Goal: Information Seeking & Learning: Check status

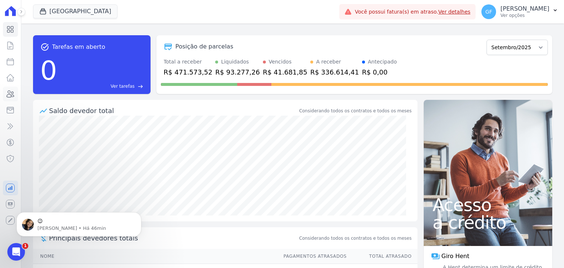
click at [11, 92] on icon at bounding box center [10, 94] width 7 height 7
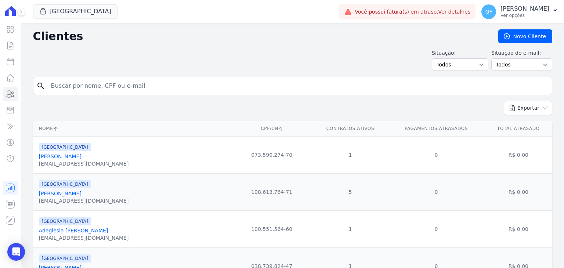
click at [85, 82] on input "search" at bounding box center [298, 86] width 502 height 15
type input "[PERSON_NAME]"
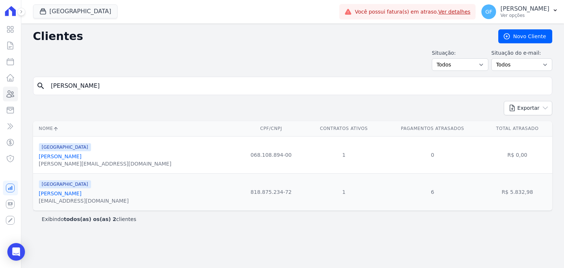
click at [66, 156] on link "[PERSON_NAME]" at bounding box center [60, 156] width 43 height 6
click at [74, 195] on link "[PERSON_NAME]" at bounding box center [60, 194] width 43 height 6
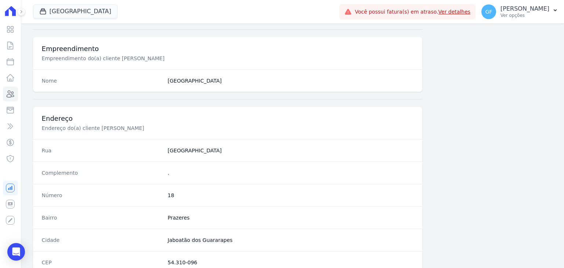
scroll to position [417, 0]
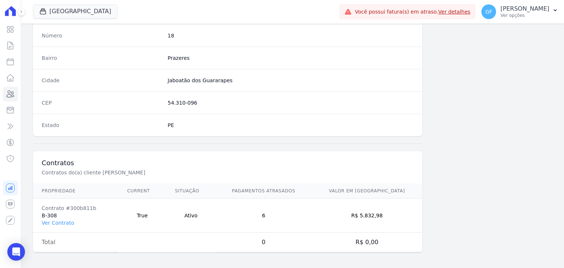
click at [59, 224] on td "Contrato #300b811b B-308 Ver Contrato" at bounding box center [76, 216] width 86 height 34
click at [59, 224] on link "Ver Contrato" at bounding box center [58, 223] width 32 height 6
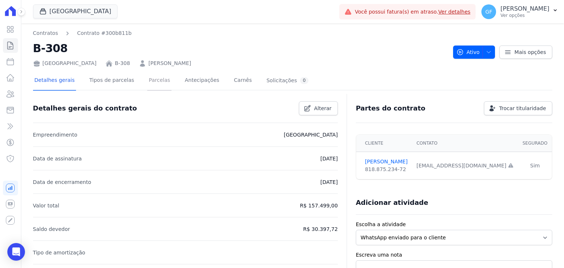
click at [147, 83] on link "Parcelas" at bounding box center [159, 80] width 24 height 19
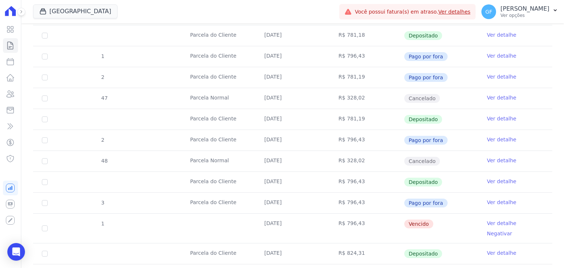
scroll to position [587, 0]
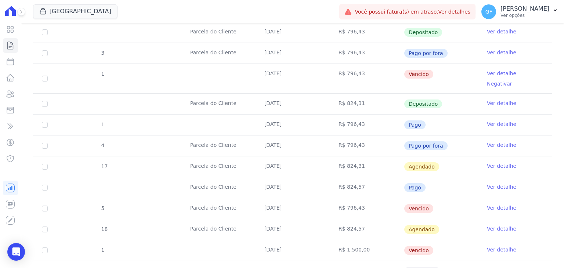
drag, startPoint x: 255, startPoint y: 188, endPoint x: 442, endPoint y: 194, distance: 187.3
click at [442, 198] on tr "5 [GEOGRAPHIC_DATA] [DATE] R$ 796,43 [GEOGRAPHIC_DATA] Ver detalhe" at bounding box center [292, 208] width 519 height 21
click at [461, 198] on td "Vencido" at bounding box center [441, 208] width 74 height 21
click at [491, 204] on link "Ver detalhe" at bounding box center [501, 207] width 29 height 7
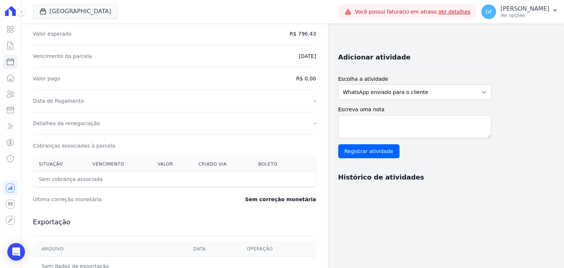
scroll to position [12, 0]
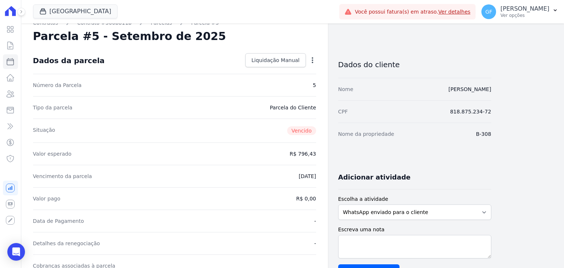
click at [311, 57] on icon "button" at bounding box center [312, 60] width 7 height 7
click at [116, 73] on div "Dados da parcela Liquidação Manual Liquidação Manual Data de Pagamento [DATE] […" at bounding box center [174, 60] width 283 height 26
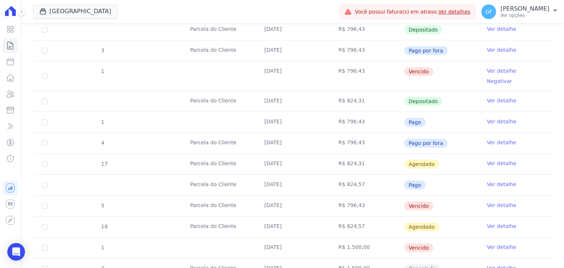
scroll to position [551, 0]
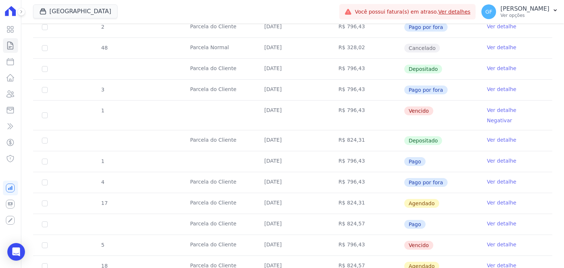
drag, startPoint x: 178, startPoint y: 117, endPoint x: 480, endPoint y: 128, distance: 302.7
click at [480, 130] on tr "Parcela do Cliente [DATE] R$ 824,31 Depositado Ver detalhe" at bounding box center [292, 140] width 519 height 21
drag, startPoint x: 257, startPoint y: 102, endPoint x: 451, endPoint y: 108, distance: 194.3
click at [451, 108] on tr "1 [DATE] R$ 796,43 [GEOGRAPHIC_DATA] Ver detalhe Negativar" at bounding box center [292, 115] width 519 height 30
drag, startPoint x: 262, startPoint y: 226, endPoint x: 440, endPoint y: 231, distance: 178.1
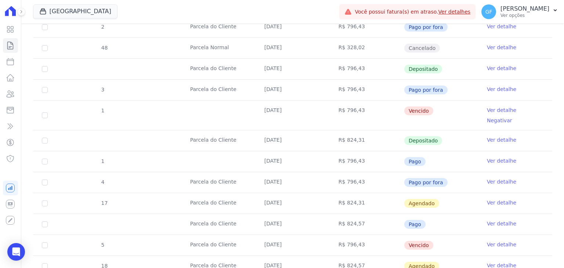
click at [440, 235] on tr "5 [GEOGRAPHIC_DATA] [DATE] R$ 796,43 [GEOGRAPHIC_DATA] Ver detalhe" at bounding box center [292, 245] width 519 height 21
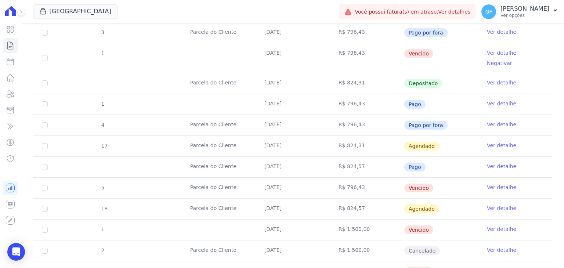
scroll to position [624, 0]
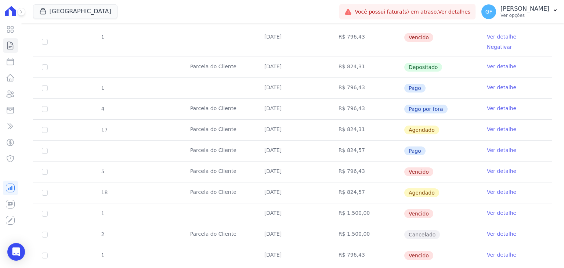
drag, startPoint x: 330, startPoint y: 175, endPoint x: 433, endPoint y: 181, distance: 103.0
click at [433, 182] on tr "18 [GEOGRAPHIC_DATA] [DATE] R$ 824,57 [GEOGRAPHIC_DATA] Ver detalhe" at bounding box center [292, 192] width 519 height 21
click at [460, 162] on td "Vencido" at bounding box center [441, 172] width 74 height 21
drag, startPoint x: 256, startPoint y: 171, endPoint x: 371, endPoint y: 172, distance: 114.9
click at [371, 182] on tr "18 [GEOGRAPHIC_DATA] [DATE] R$ 824,57 [GEOGRAPHIC_DATA] Ver detalhe" at bounding box center [292, 192] width 519 height 21
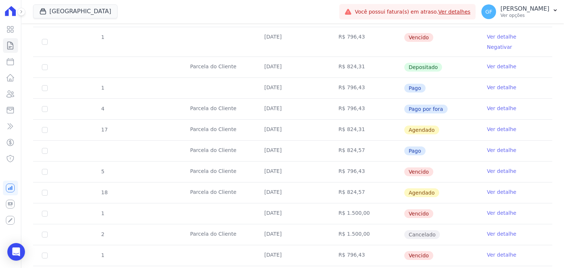
drag, startPoint x: 96, startPoint y: 174, endPoint x: 441, endPoint y: 178, distance: 345.4
click at [441, 182] on tr "18 [GEOGRAPHIC_DATA] [DATE] R$ 824,57 [GEOGRAPHIC_DATA] Ver detalhe" at bounding box center [292, 192] width 519 height 21
drag, startPoint x: 225, startPoint y: 153, endPoint x: 435, endPoint y: 232, distance: 224.3
click at [435, 232] on tbody "4 [GEOGRAPHIC_DATA] [DATE] R$ 826,25 Renegociada Ver detalhe 43 [GEOGRAPHIC_DAT…" at bounding box center [292, 27] width 519 height 854
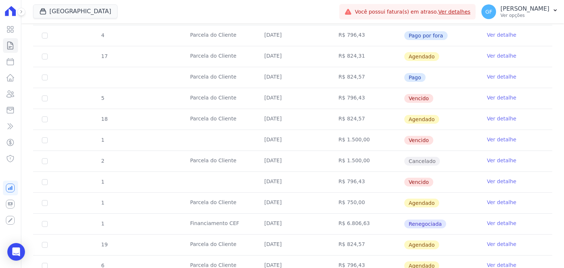
click at [450, 172] on td "Vencido" at bounding box center [441, 182] width 74 height 21
click at [489, 178] on link "Ver detalhe" at bounding box center [501, 181] width 29 height 7
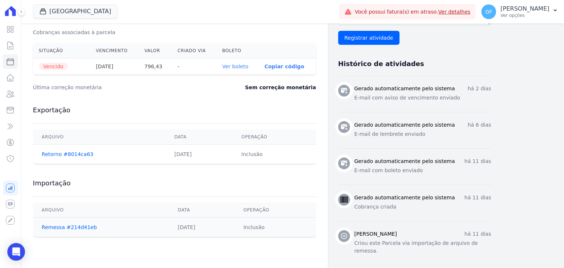
scroll to position [245, 0]
click at [228, 65] on link "Ver boleto" at bounding box center [235, 67] width 26 height 6
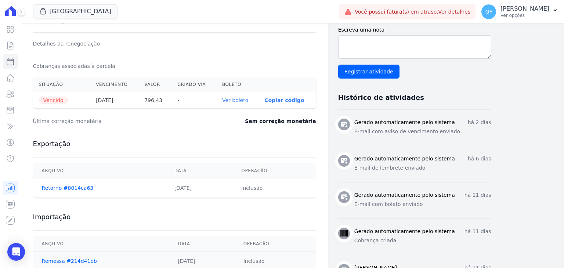
scroll to position [172, 0]
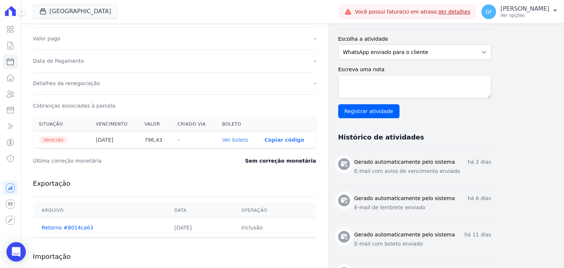
click at [23, 250] on div "Open Intercom Messenger" at bounding box center [16, 251] width 19 height 19
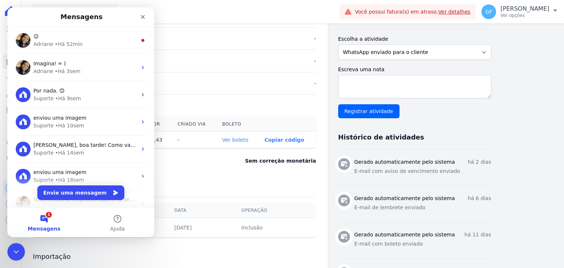
scroll to position [0, 0]
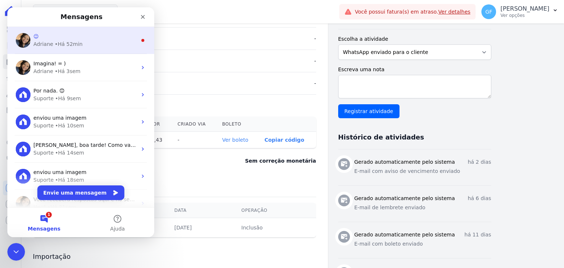
click at [62, 46] on div "• Há 52min" at bounding box center [69, 44] width 28 height 8
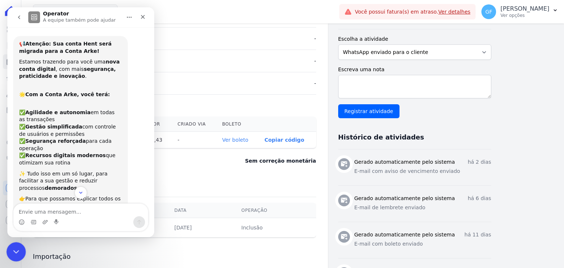
scroll to position [8, 0]
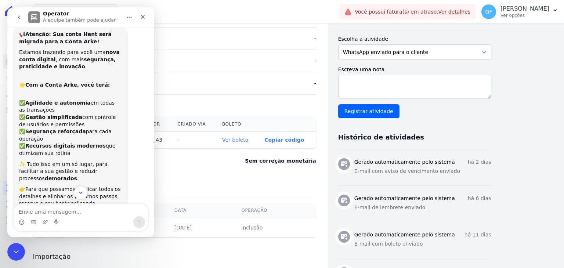
click at [81, 191] on icon "Scroll to bottom" at bounding box center [80, 192] width 7 height 7
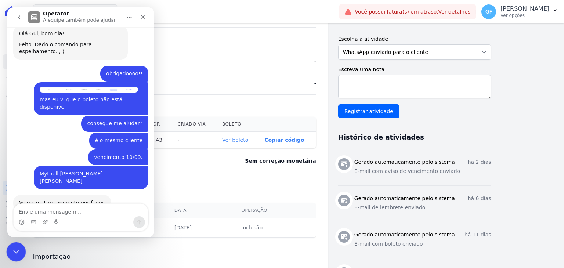
scroll to position [5517, 0]
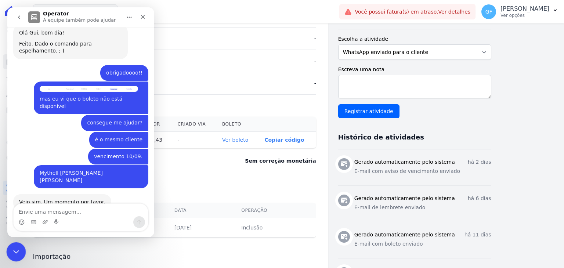
click at [17, 245] on div "Encerramento do Messenger da Intercom" at bounding box center [15, 251] width 18 height 18
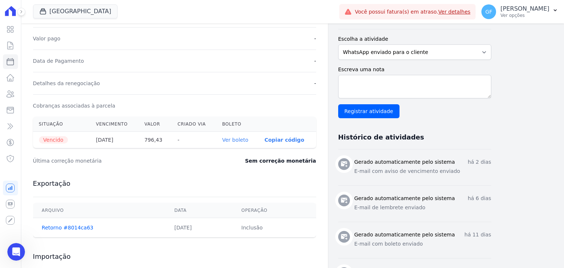
scroll to position [5517, 0]
click at [11, 251] on icon "Abertura do Messenger da Intercom" at bounding box center [15, 251] width 12 height 12
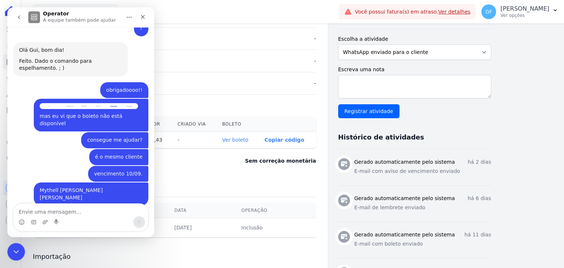
scroll to position [5517, 0]
